Goal: Share content

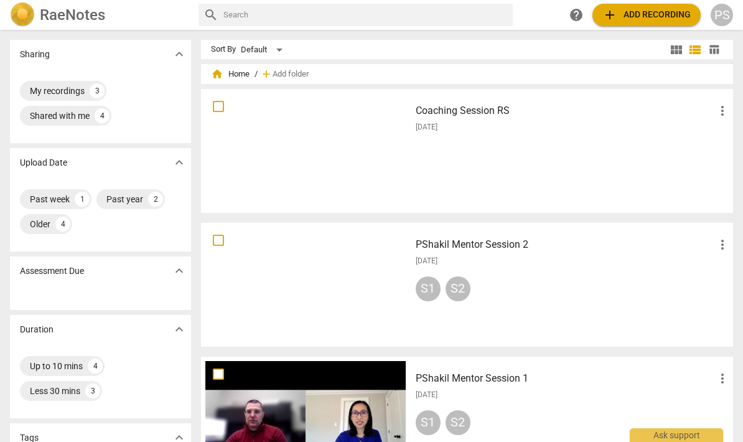
scroll to position [-83, 0]
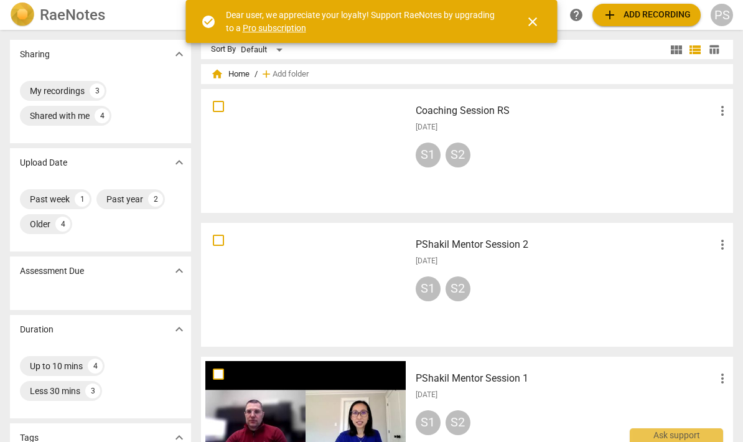
click at [534, 21] on span "close" at bounding box center [532, 21] width 15 height 15
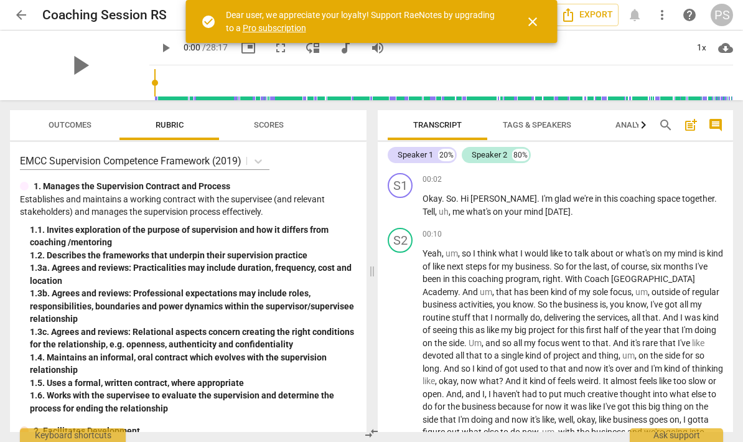
click at [538, 17] on span "close" at bounding box center [532, 21] width 15 height 15
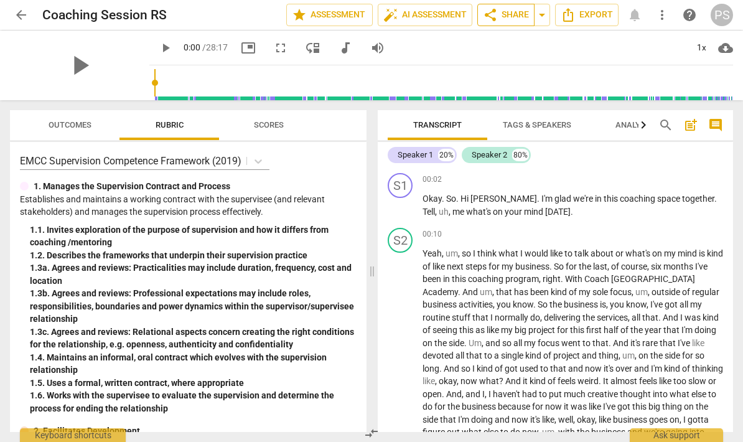
click at [530, 16] on button "share Share" at bounding box center [505, 15] width 57 height 22
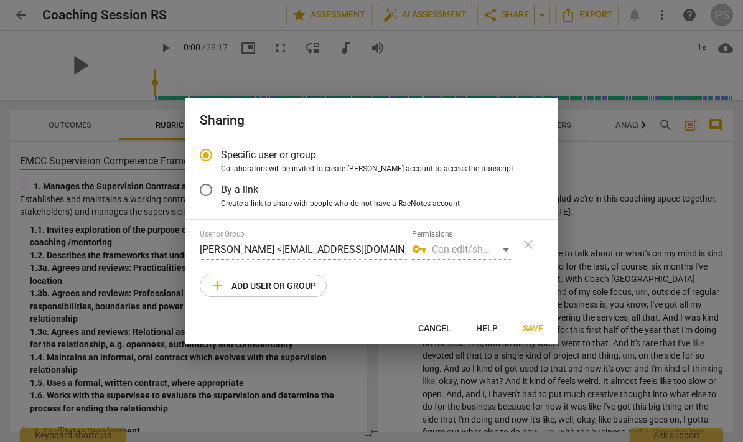
click at [291, 293] on button "add Add user or group" at bounding box center [263, 285] width 127 height 22
radio input "false"
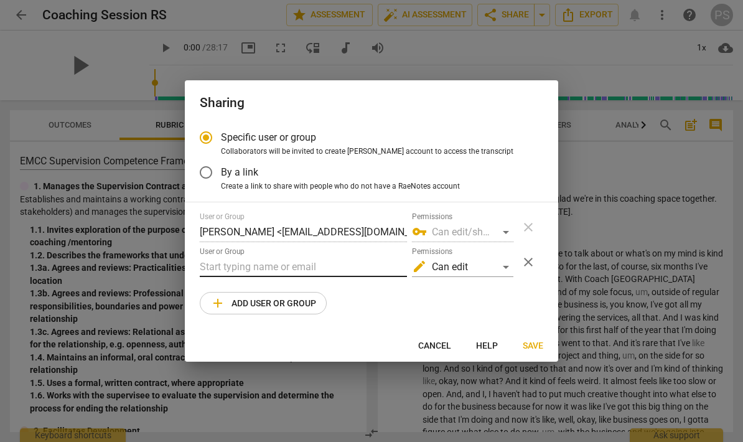
click at [320, 262] on input "text" at bounding box center [303, 267] width 207 height 20
type input "K"
paste input "[PERSON_NAME][EMAIL_ADDRESS][DOMAIN_NAME]"
type input "[PERSON_NAME][EMAIL_ADDRESS][DOMAIN_NAME]"
click at [528, 343] on span "Save" at bounding box center [533, 346] width 21 height 12
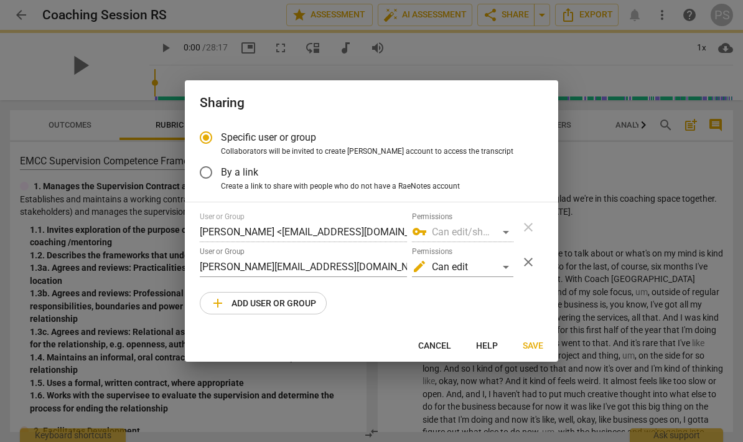
radio input "false"
type input "[PERSON_NAME] <[PERSON_NAME][EMAIL_ADDRESS][DOMAIN_NAME]>"
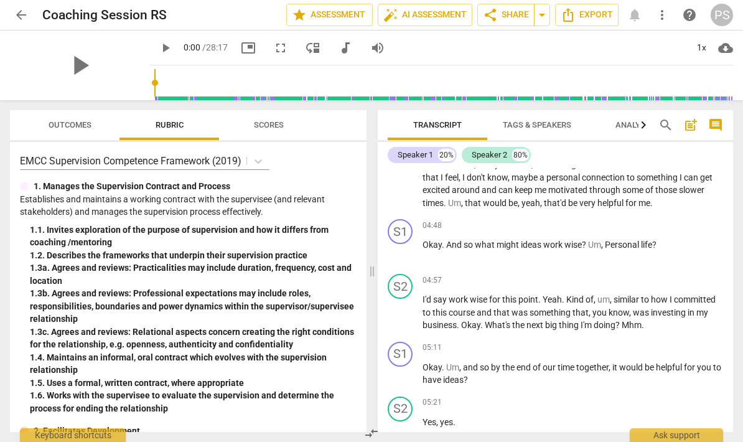
scroll to position [1096, 0]
click at [70, 81] on span "play_arrow" at bounding box center [79, 65] width 32 height 32
click at [72, 65] on span "pause" at bounding box center [79, 65] width 32 height 32
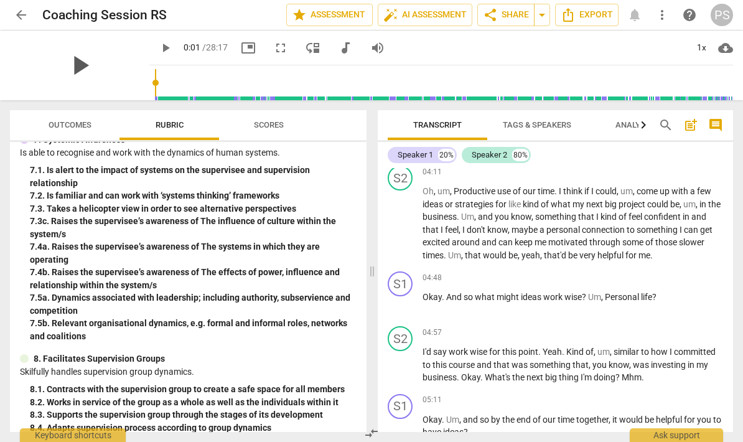
scroll to position [1045, 0]
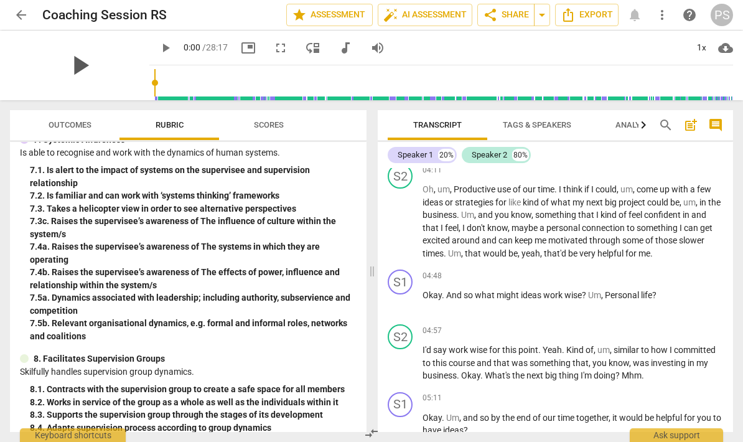
type input "0"
click at [534, 17] on span "arrow_drop_down" at bounding box center [541, 14] width 15 height 15
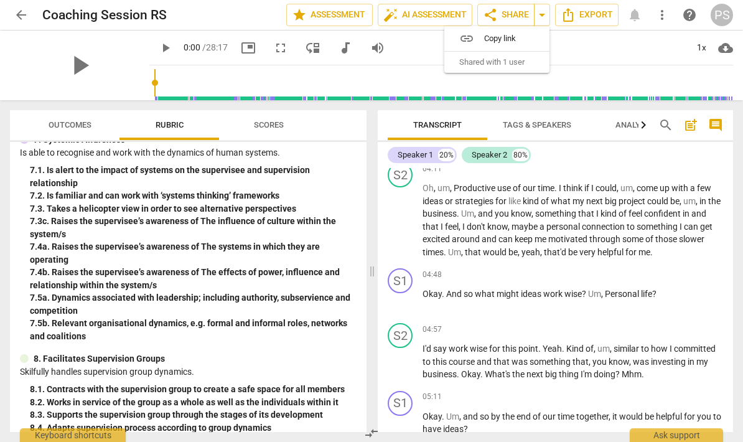
click at [520, 37] on span "Copy link" at bounding box center [504, 38] width 40 height 12
